Goal: Entertainment & Leisure: Consume media (video, audio)

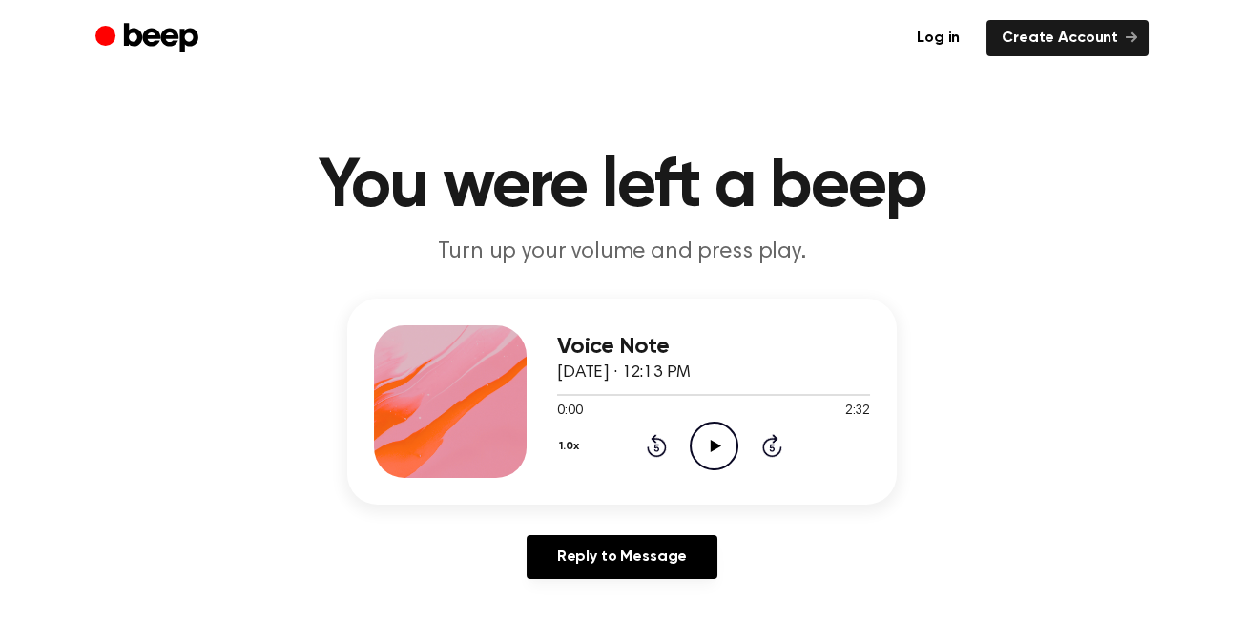
click at [708, 463] on icon "Play Audio" at bounding box center [714, 446] width 49 height 49
click at [708, 463] on icon "Pause Audio" at bounding box center [714, 446] width 49 height 49
click at [708, 463] on icon "Play Audio" at bounding box center [714, 446] width 49 height 49
click at [708, 463] on icon "Pause Audio" at bounding box center [714, 446] width 49 height 49
click at [708, 463] on icon "Play Audio" at bounding box center [714, 446] width 49 height 49
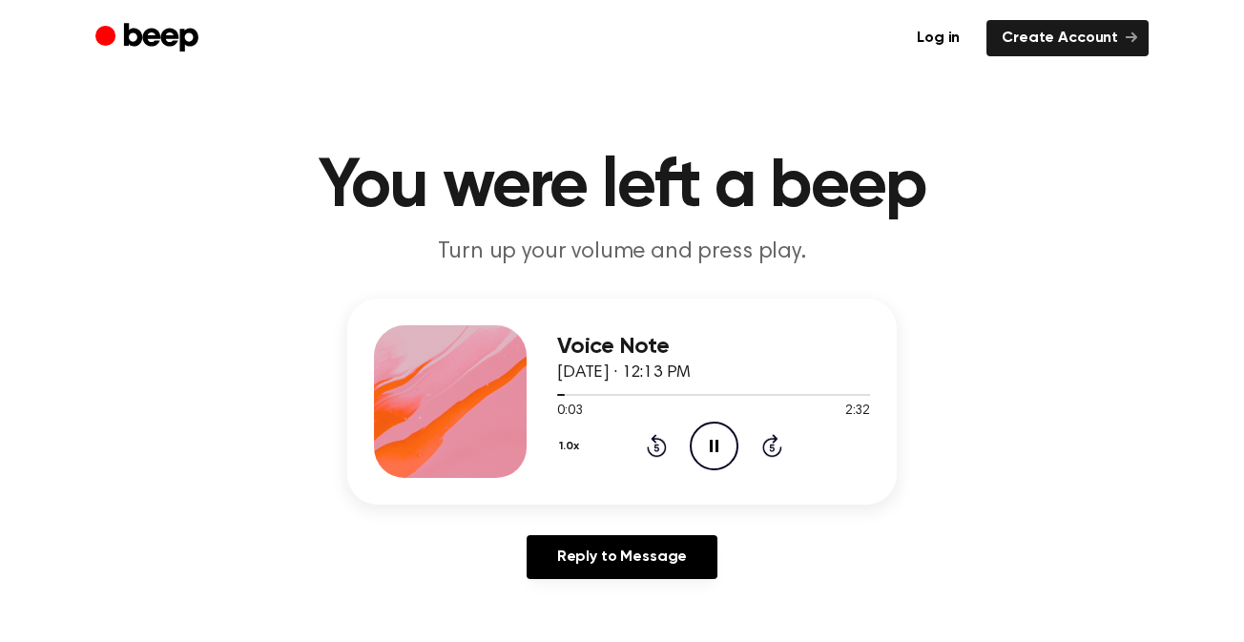
click at [708, 463] on icon "Pause Audio" at bounding box center [714, 446] width 49 height 49
drag, startPoint x: 708, startPoint y: 463, endPoint x: 707, endPoint y: 438, distance: 24.8
click at [707, 438] on icon "Play Audio" at bounding box center [714, 446] width 49 height 49
click at [707, 438] on icon "Pause Audio" at bounding box center [714, 446] width 49 height 49
click at [707, 438] on icon "Play Audio" at bounding box center [714, 446] width 49 height 49
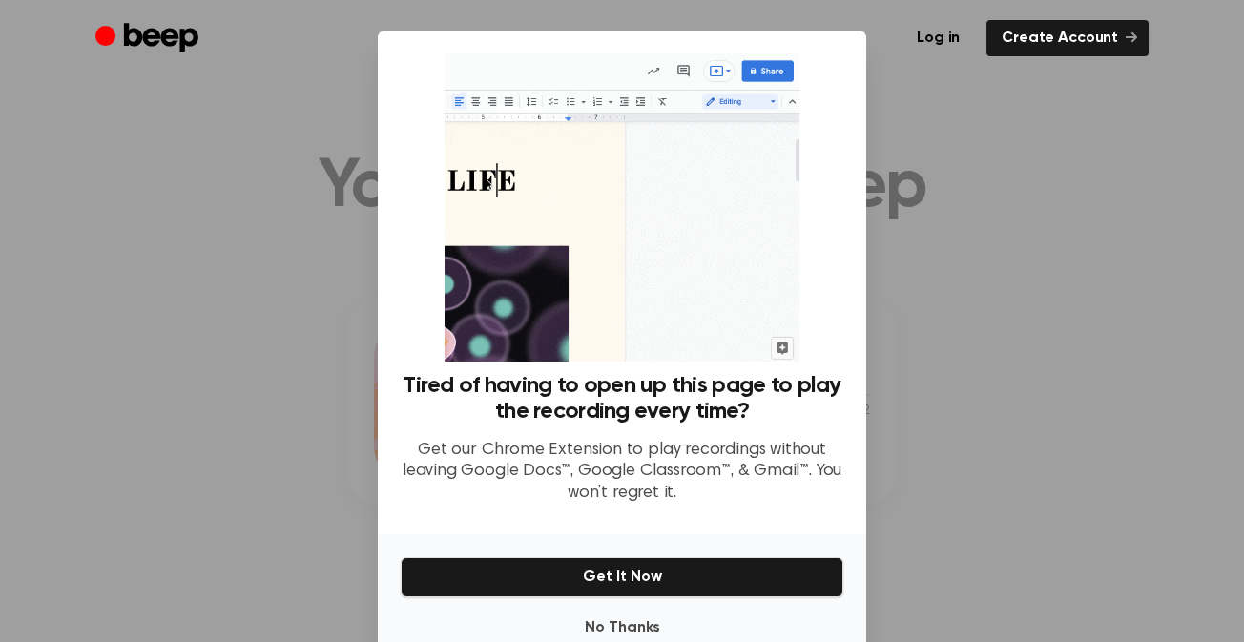
drag, startPoint x: 707, startPoint y: 438, endPoint x: 1021, endPoint y: 392, distance: 317.3
click at [1021, 392] on div at bounding box center [622, 321] width 1244 height 642
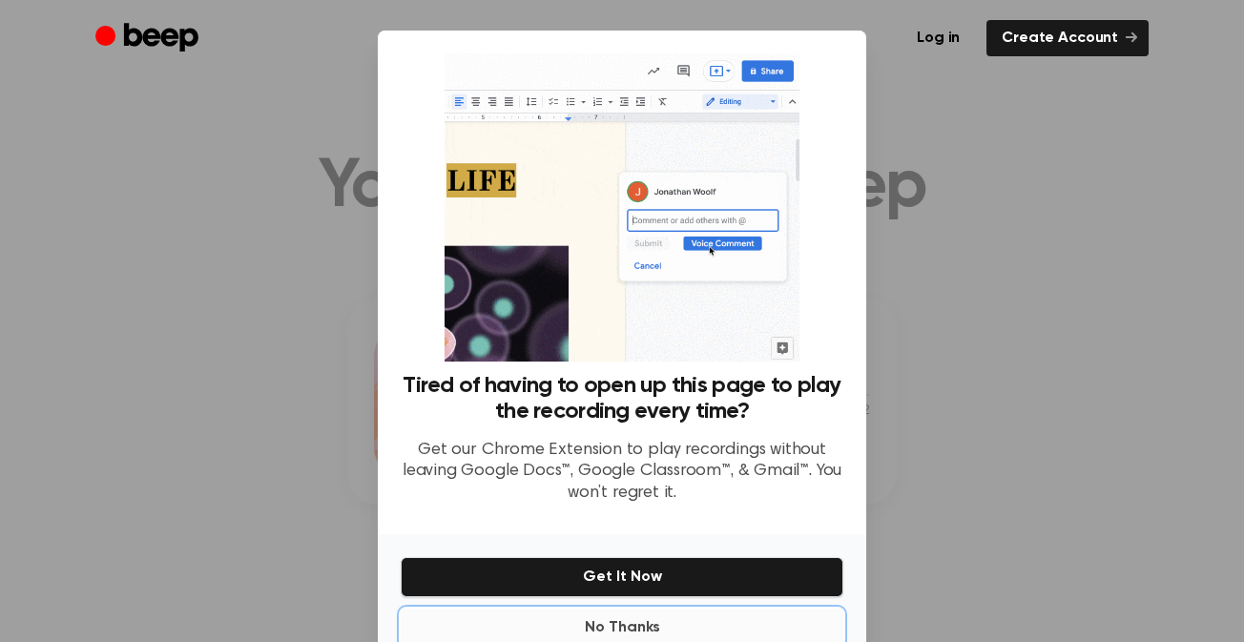
click at [615, 633] on button "No Thanks" at bounding box center [622, 628] width 443 height 38
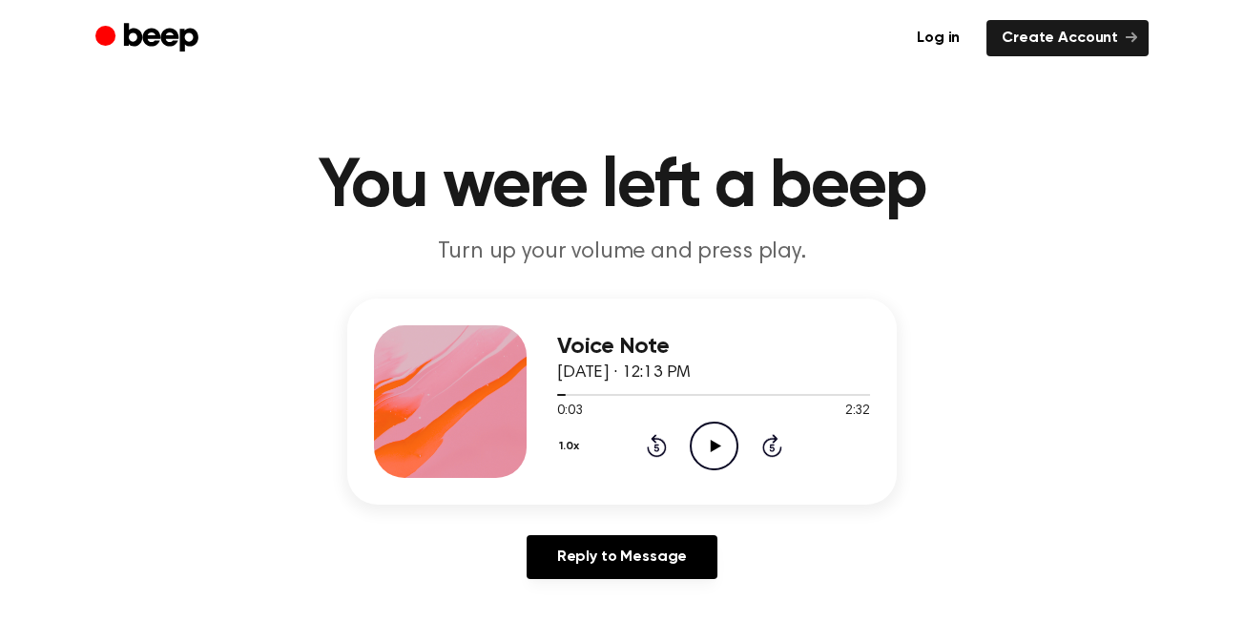
scroll to position [21, 0]
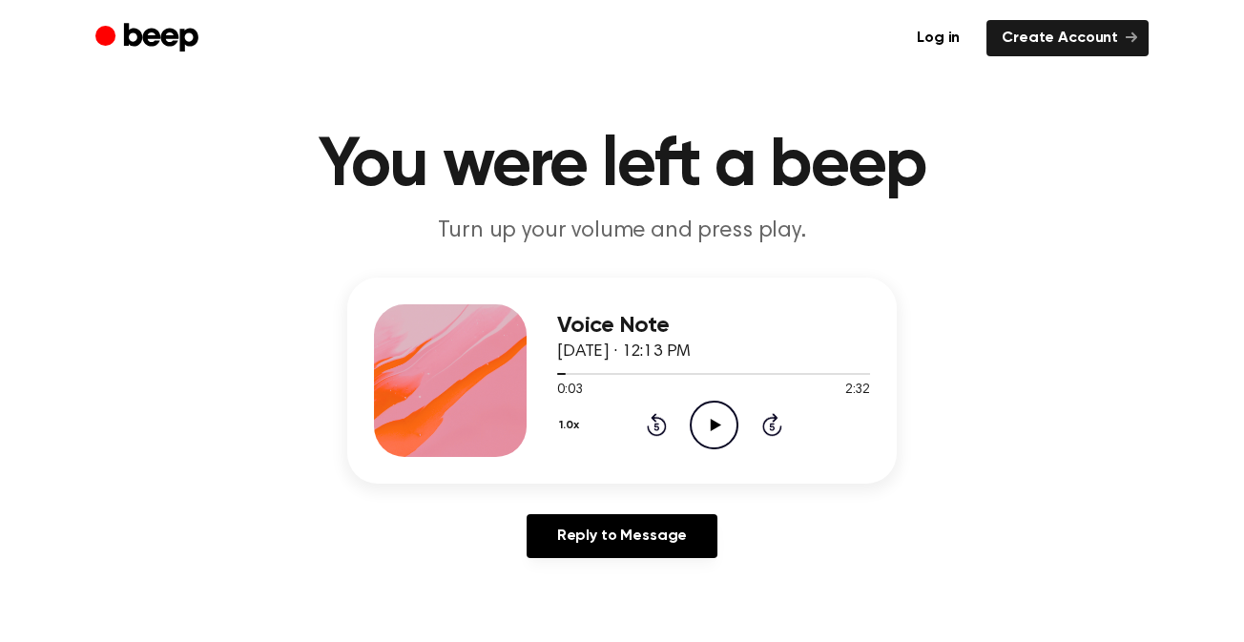
drag, startPoint x: 615, startPoint y: 633, endPoint x: 590, endPoint y: 647, distance: 28.6
drag, startPoint x: 220, startPoint y: 691, endPoint x: 162, endPoint y: 691, distance: 58.2
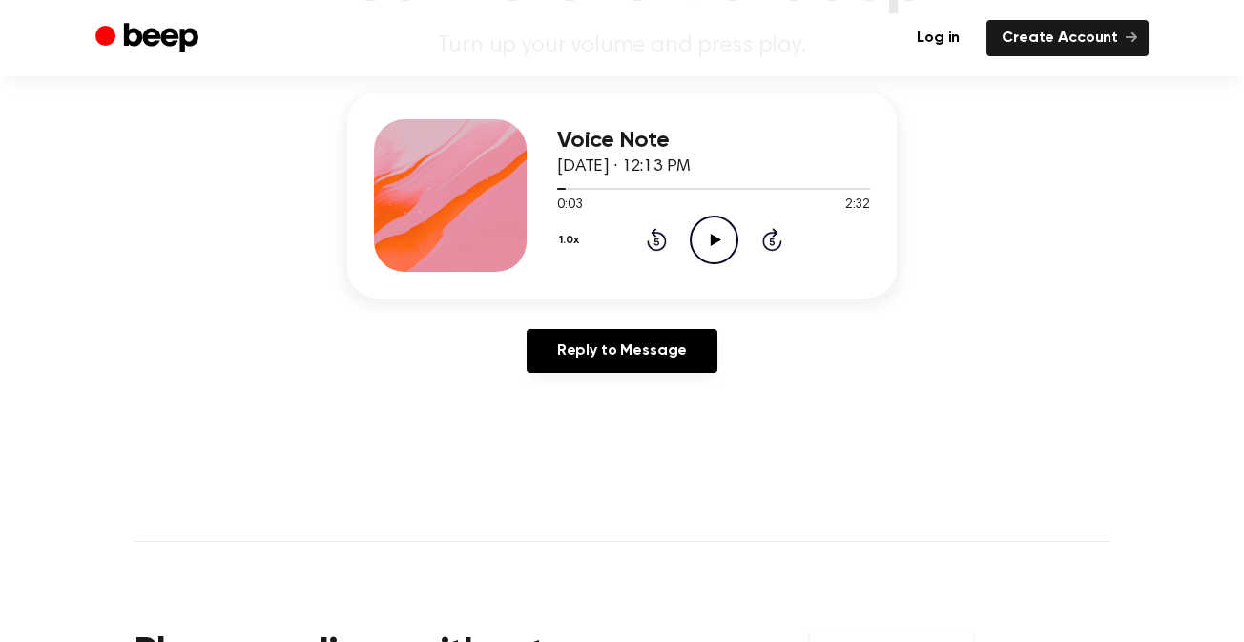
click at [207, 309] on div "Voice Note [DATE] · 12:13 PM 0:03 2:32 Your browser does not support the [objec…" at bounding box center [622, 241] width 1199 height 296
drag, startPoint x: 207, startPoint y: 309, endPoint x: 686, endPoint y: 245, distance: 483.3
click at [686, 245] on div "Voice Note [DATE] · 12:13 PM 0:03 2:32 Your browser does not support the [objec…" at bounding box center [622, 196] width 550 height 206
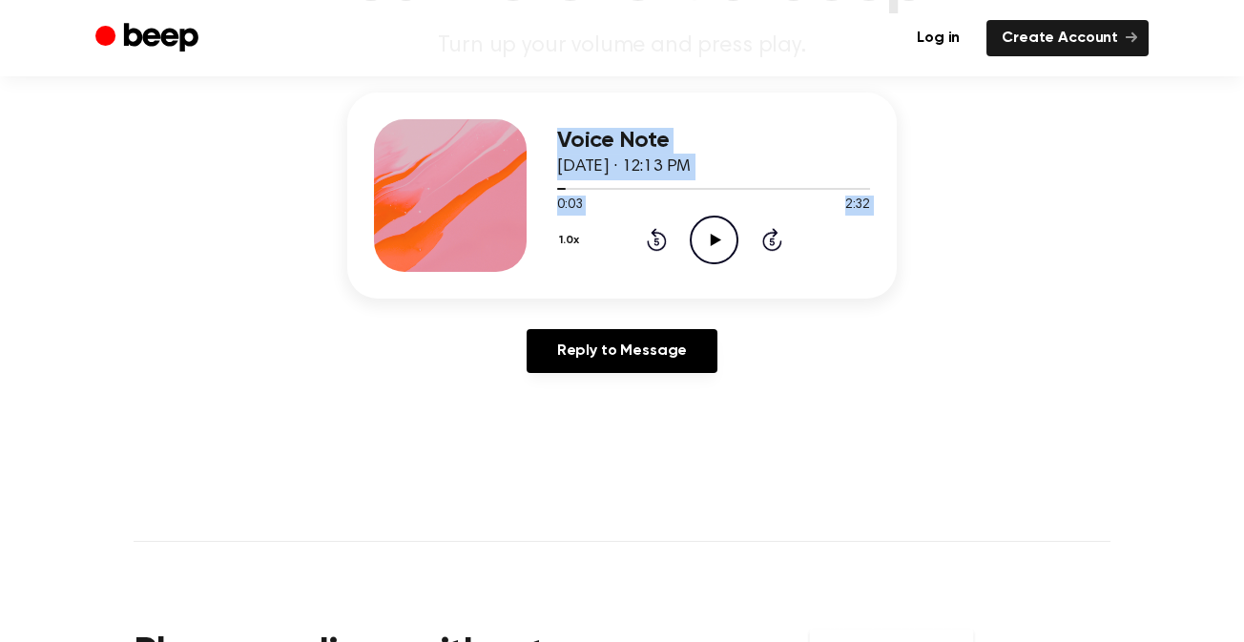
click at [703, 236] on icon "Play Audio" at bounding box center [714, 240] width 49 height 49
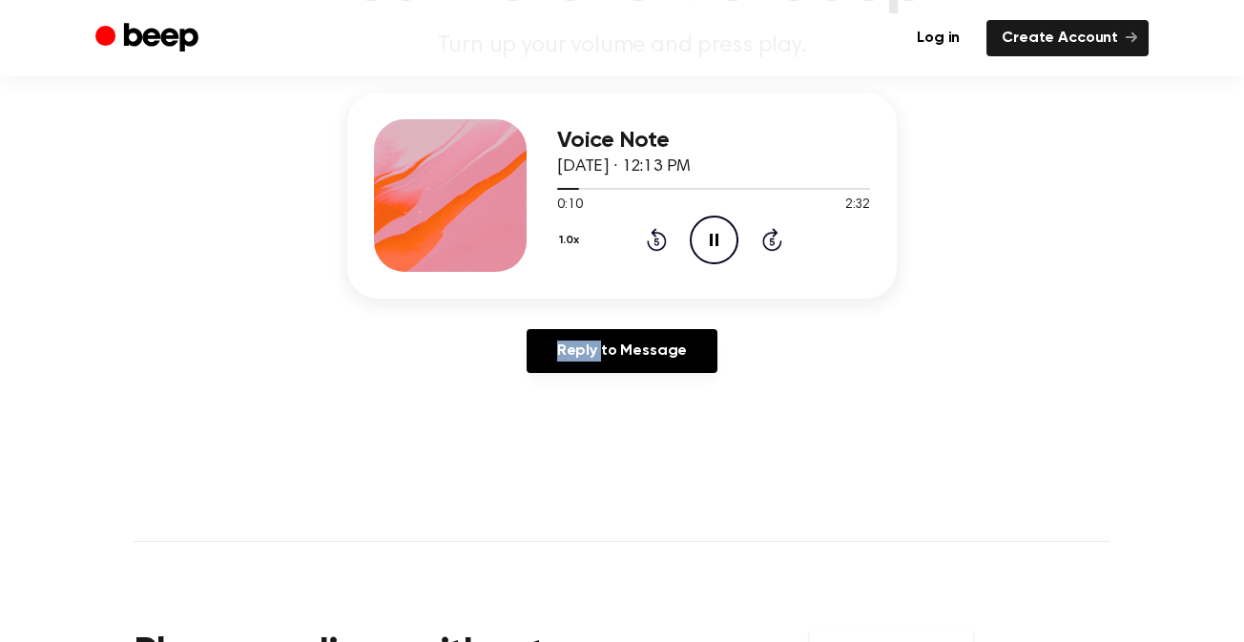
click at [703, 236] on icon "Pause Audio" at bounding box center [714, 240] width 49 height 49
click at [703, 236] on icon "Play Audio" at bounding box center [714, 240] width 49 height 49
click at [718, 244] on icon "Play Audio" at bounding box center [714, 240] width 49 height 49
